Goal: Download file/media

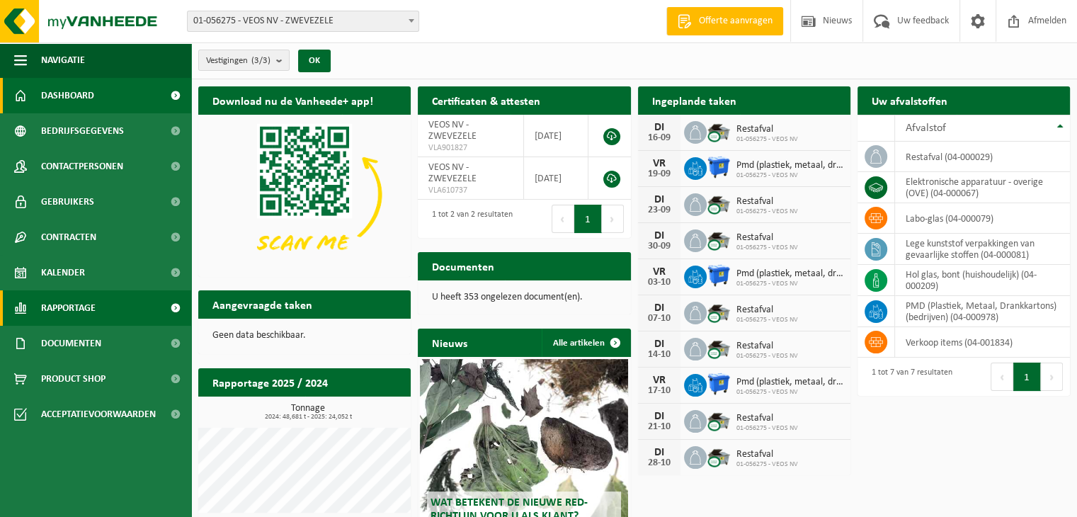
click at [62, 315] on span "Rapportage" at bounding box center [68, 307] width 55 height 35
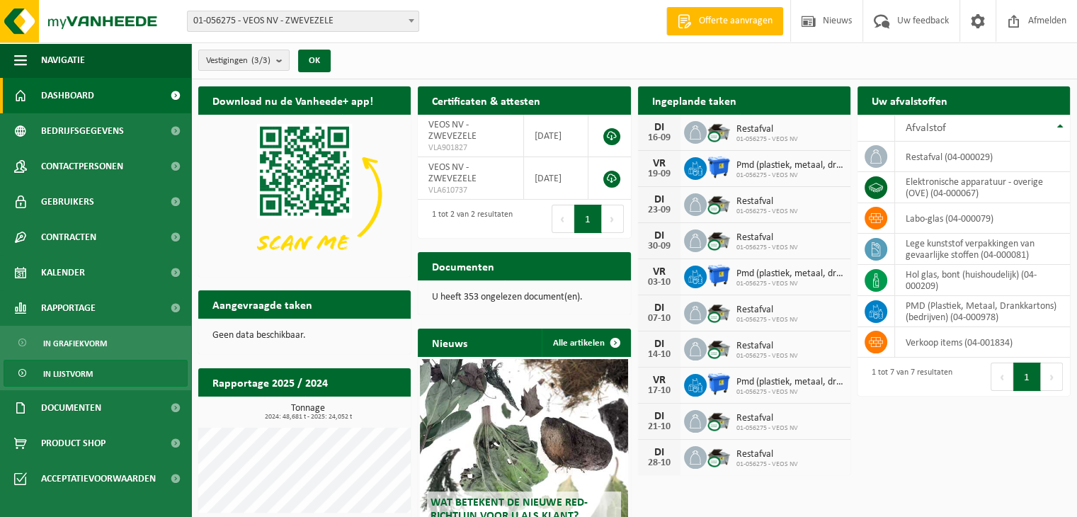
click at [79, 369] on span "In lijstvorm" at bounding box center [68, 373] width 50 height 27
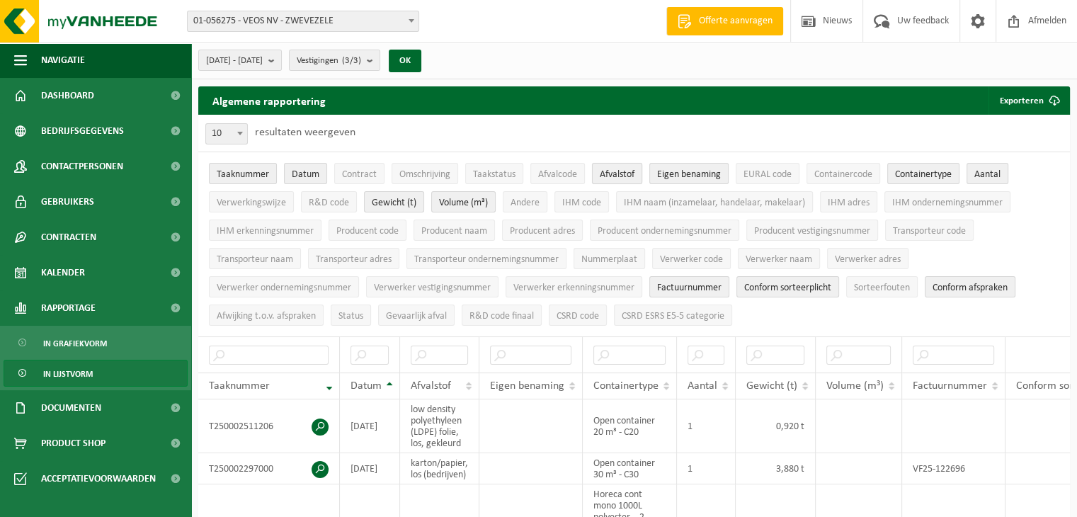
click at [620, 170] on span "Afvalstof" at bounding box center [617, 174] width 35 height 11
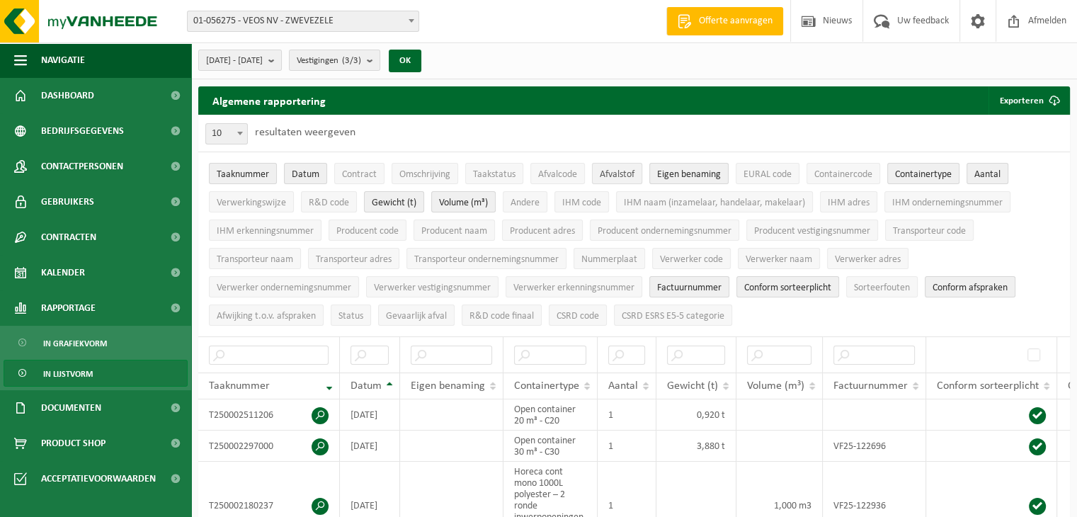
click at [619, 170] on span "Afvalstof" at bounding box center [617, 174] width 35 height 11
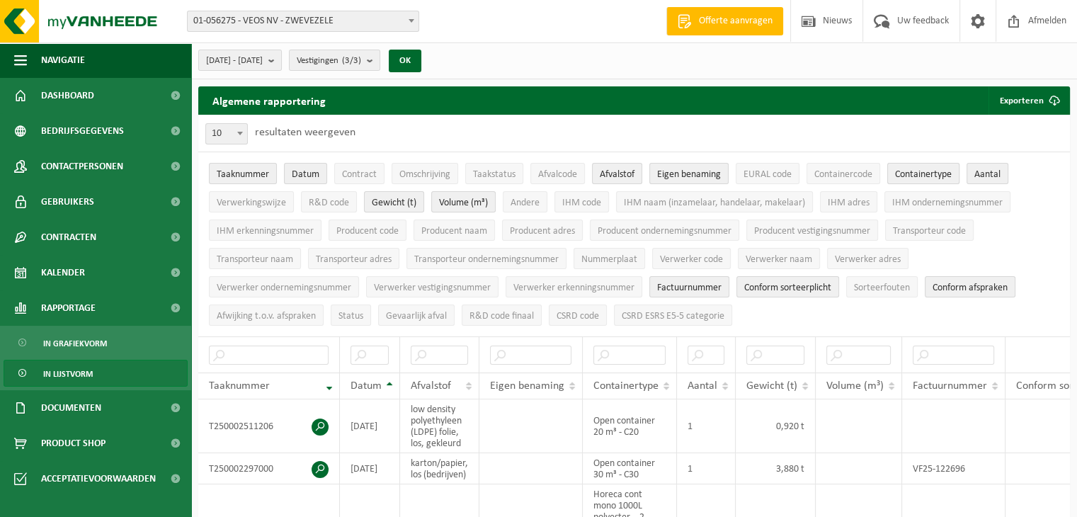
click at [936, 176] on span "Containertype" at bounding box center [923, 174] width 57 height 11
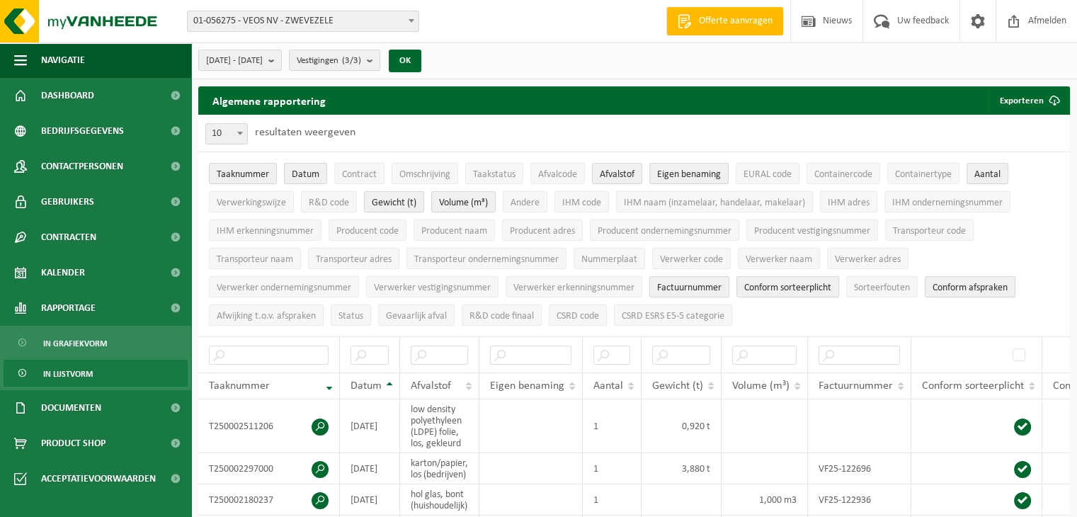
click at [694, 282] on span "Factuurnummer" at bounding box center [689, 287] width 64 height 11
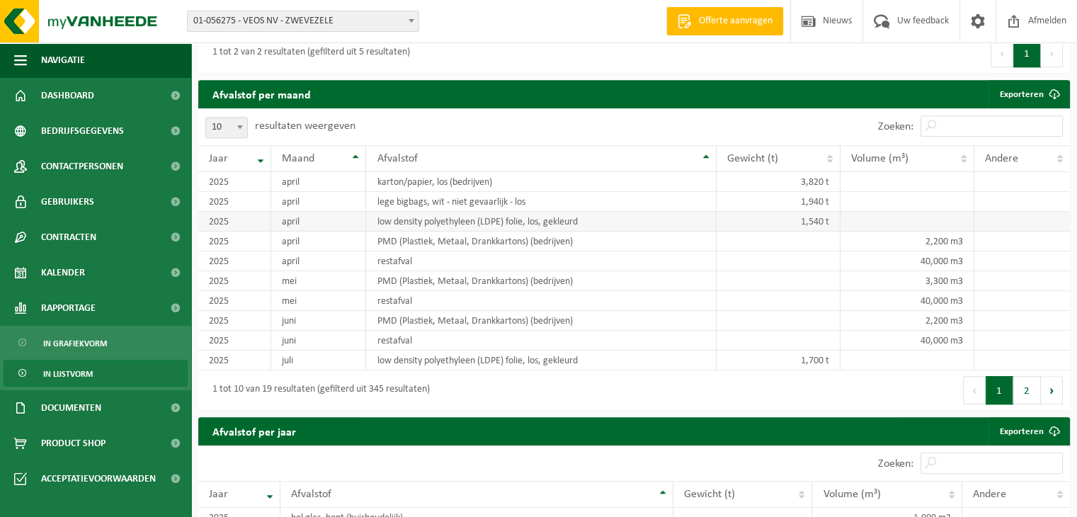
scroll to position [920, 0]
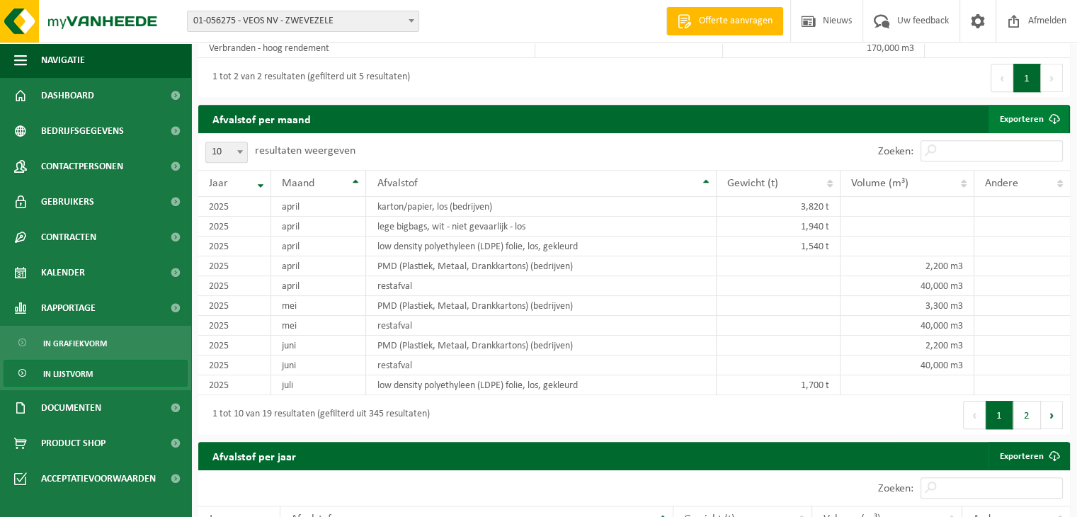
click at [1053, 113] on span at bounding box center [1054, 119] width 28 height 28
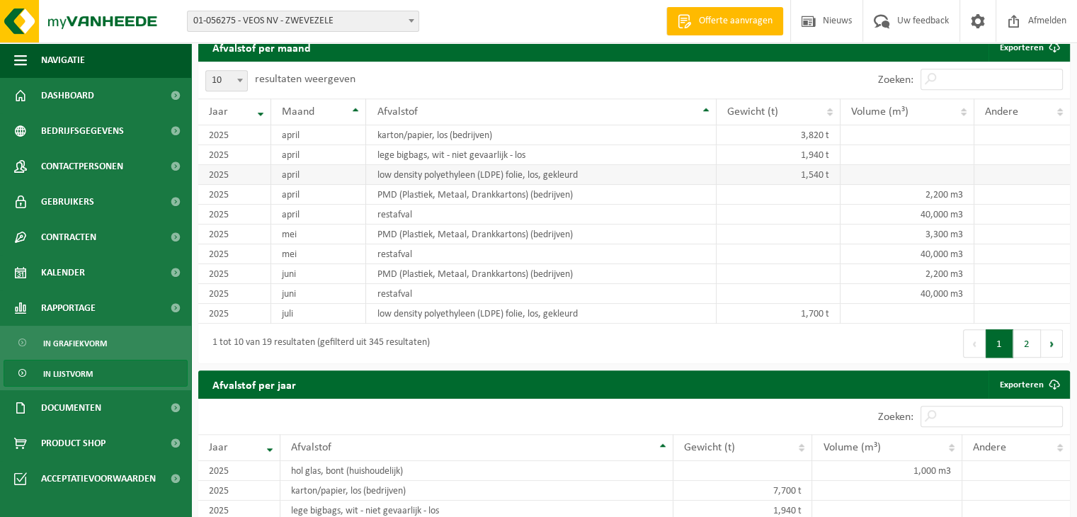
scroll to position [1062, 0]
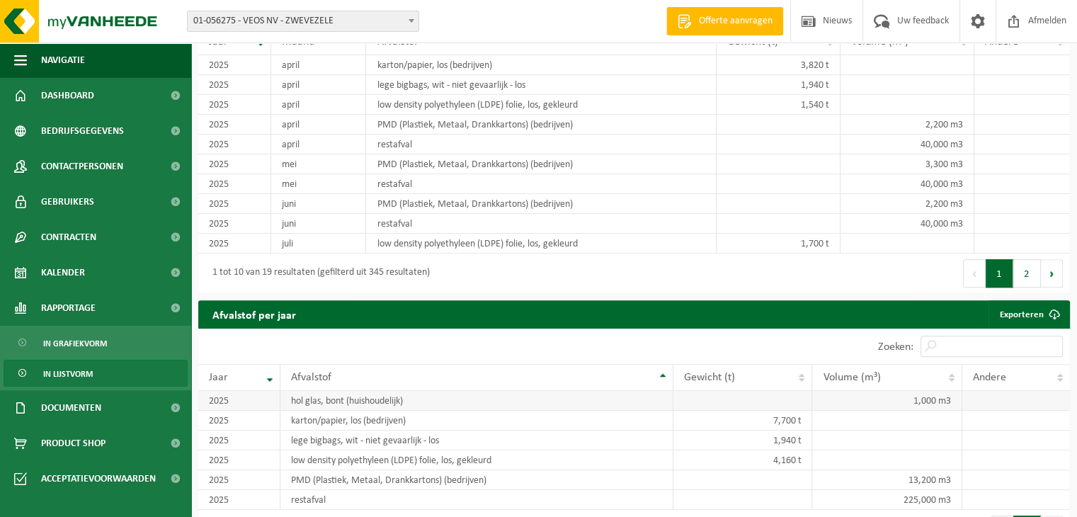
click at [430, 391] on td "hol glas, bont (huishoudelijk)" at bounding box center [476, 401] width 393 height 20
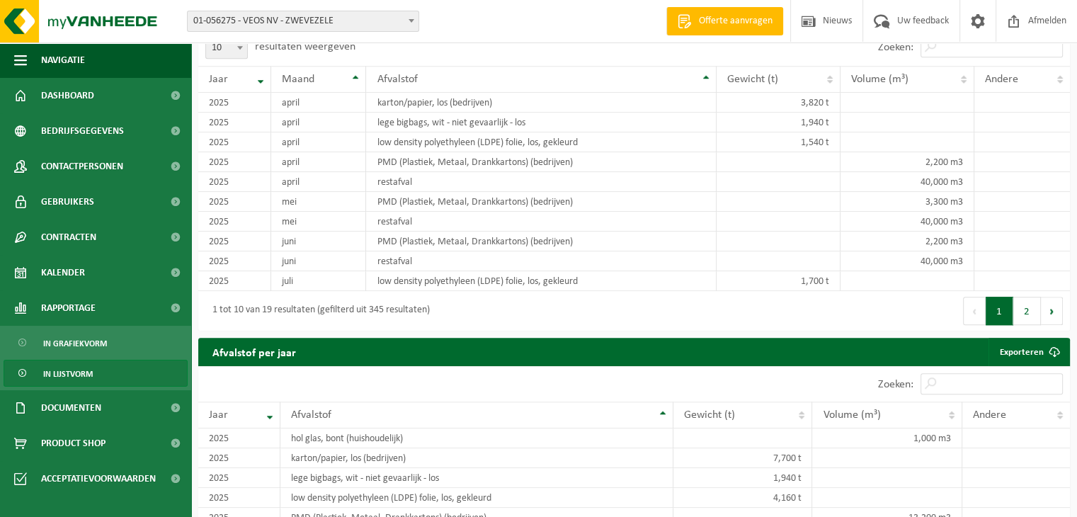
scroll to position [920, 0]
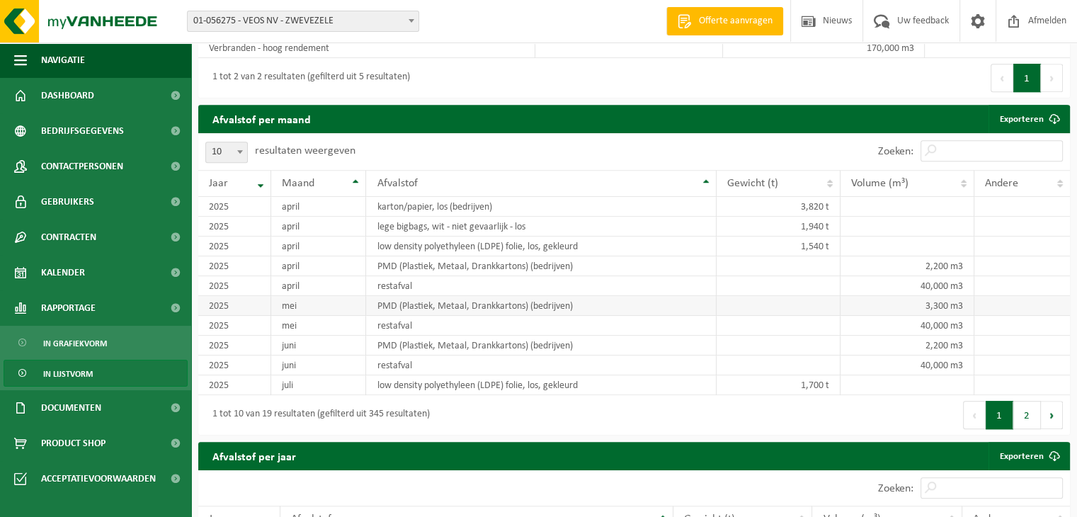
click at [479, 301] on td "PMD (Plastiek, Metaal, Drankkartons) (bedrijven)" at bounding box center [541, 306] width 350 height 20
click at [237, 150] on b at bounding box center [240, 152] width 6 height 4
select select "100"
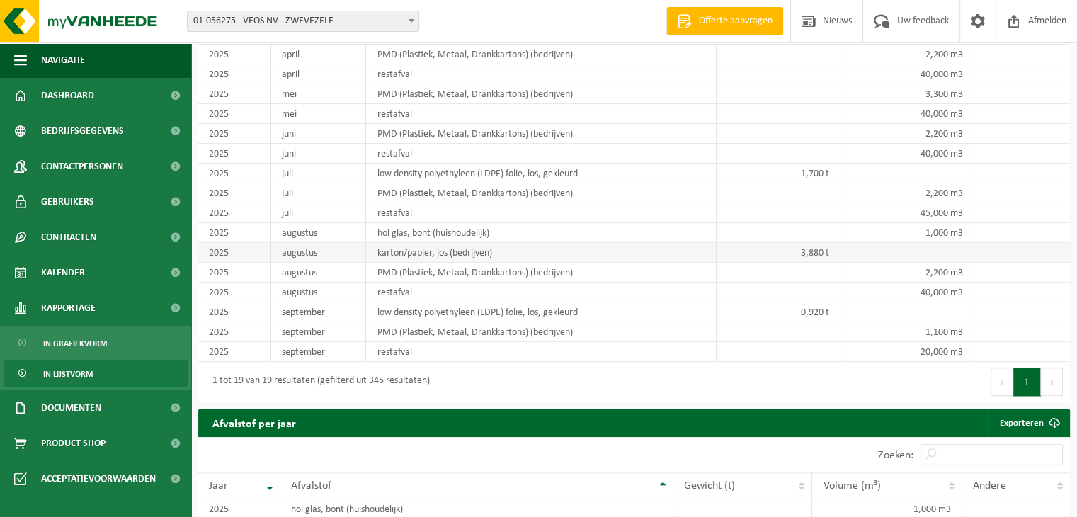
scroll to position [1133, 0]
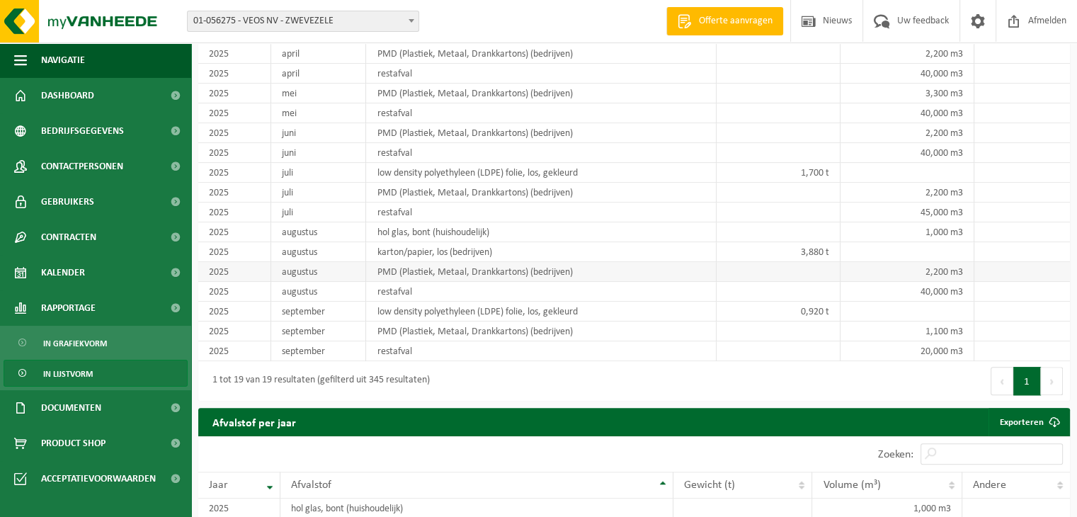
click at [588, 265] on td "PMD (Plastiek, Metaal, Drankkartons) (bedrijven)" at bounding box center [541, 272] width 350 height 20
click at [555, 282] on td "restafval" at bounding box center [541, 292] width 350 height 20
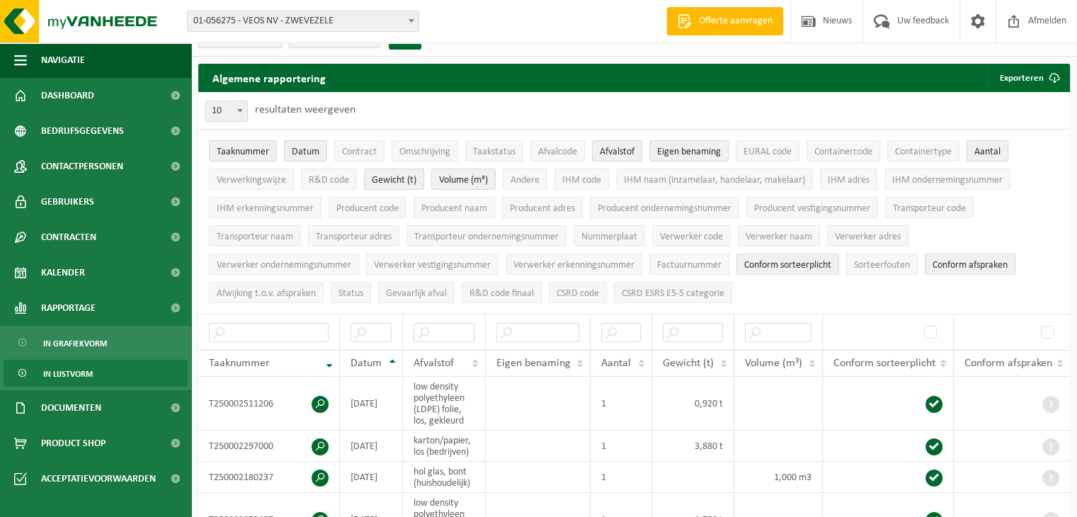
scroll to position [0, 0]
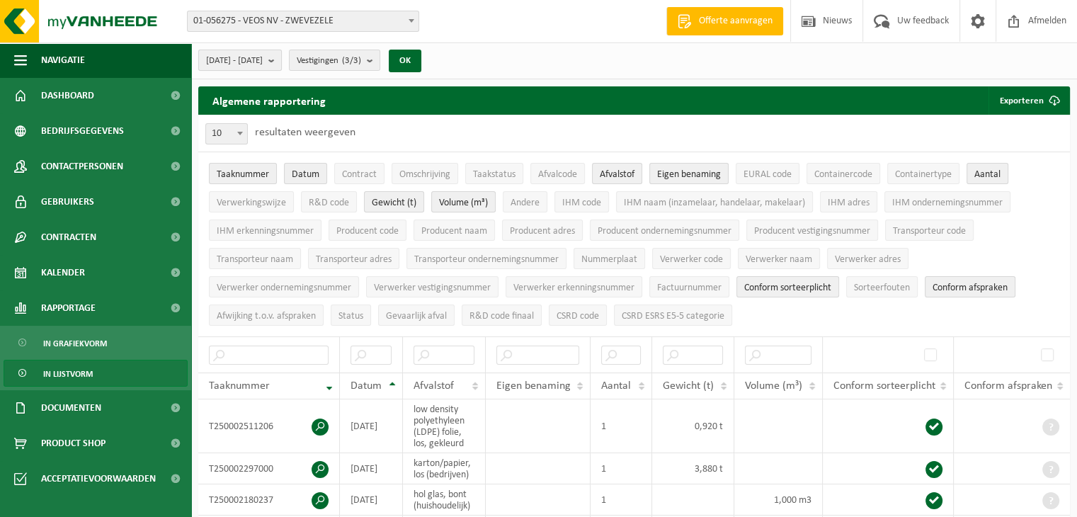
click at [281, 58] on b "submit" at bounding box center [274, 60] width 13 height 20
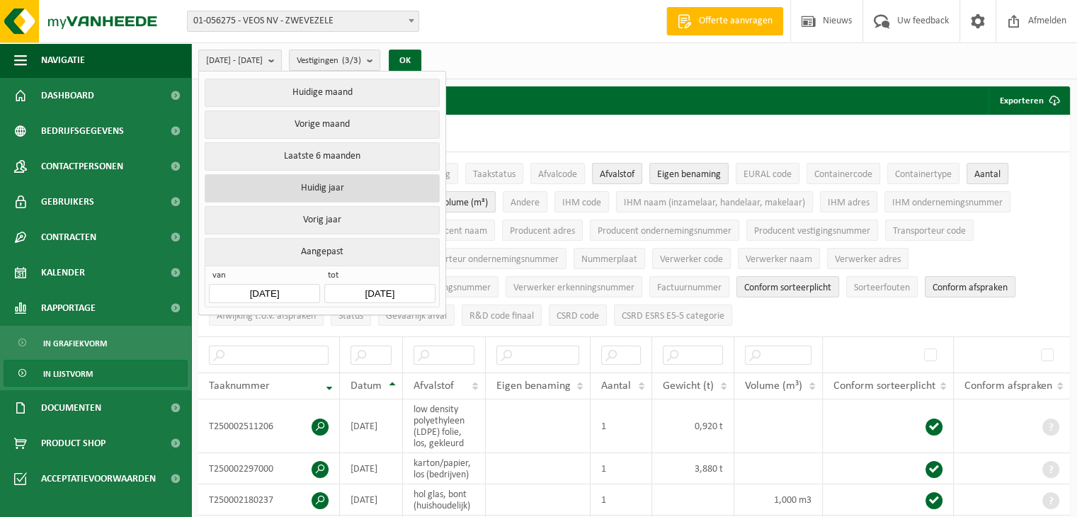
click at [373, 176] on button "Huidig jaar" at bounding box center [322, 188] width 234 height 28
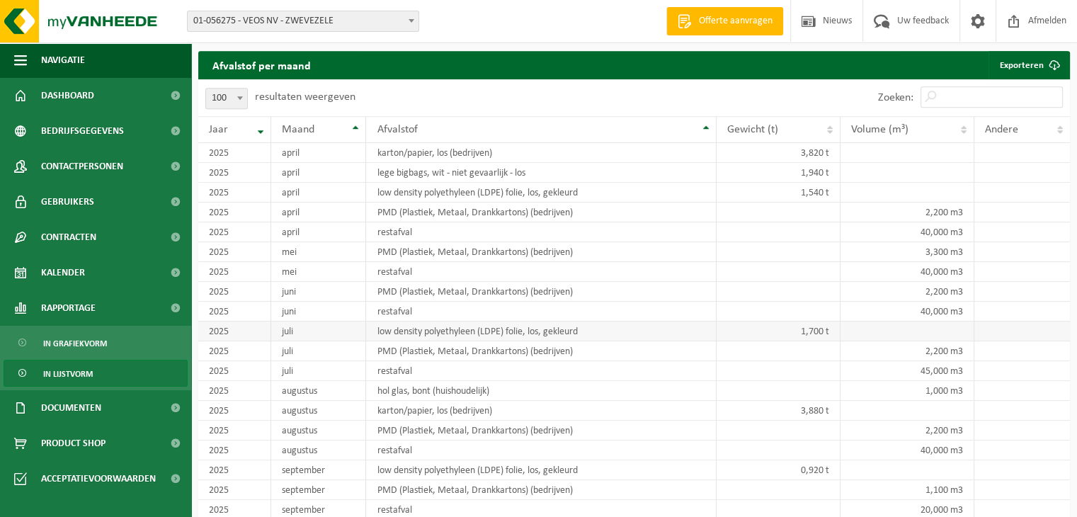
scroll to position [959, 0]
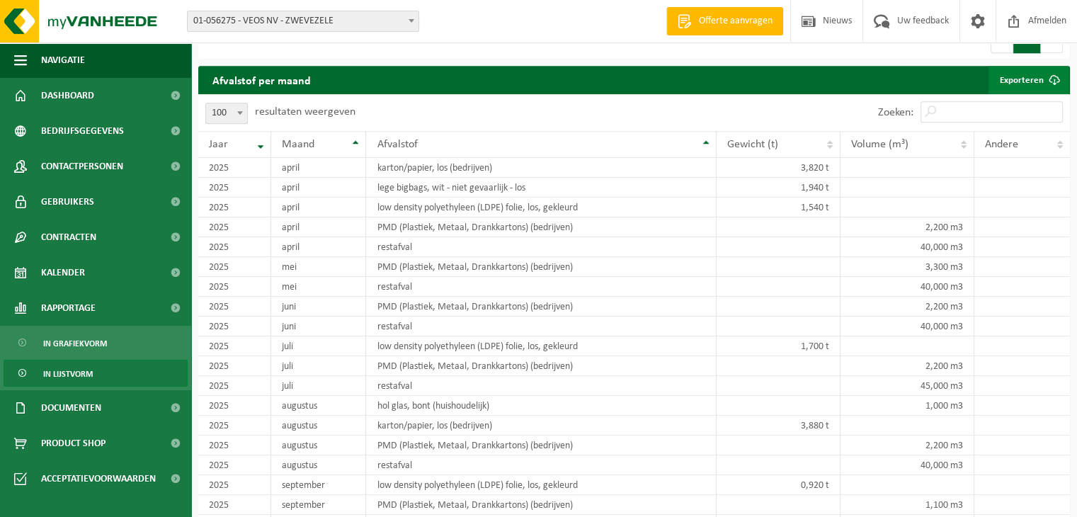
click at [1054, 73] on span at bounding box center [1054, 80] width 28 height 28
